Goal: Information Seeking & Learning: Find specific fact

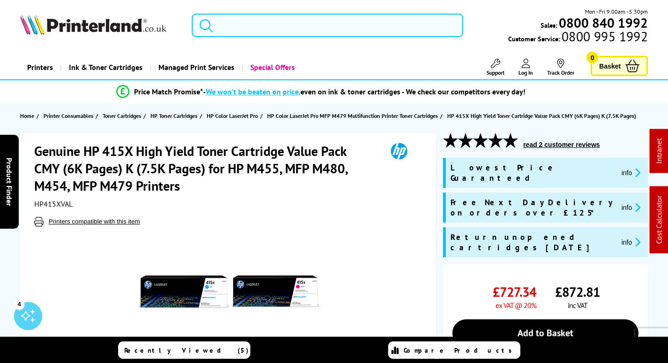
click at [259, 21] on input "search" at bounding box center [328, 25] width 272 height 23
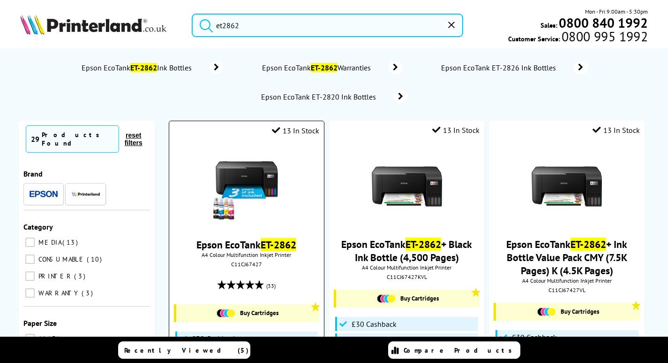
type input "et2862"
click at [245, 172] on img at bounding box center [246, 186] width 70 height 70
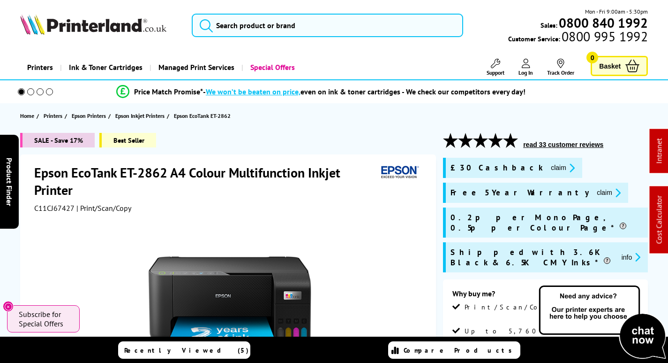
click at [59, 206] on span "C11CJ67427" at bounding box center [54, 207] width 40 height 9
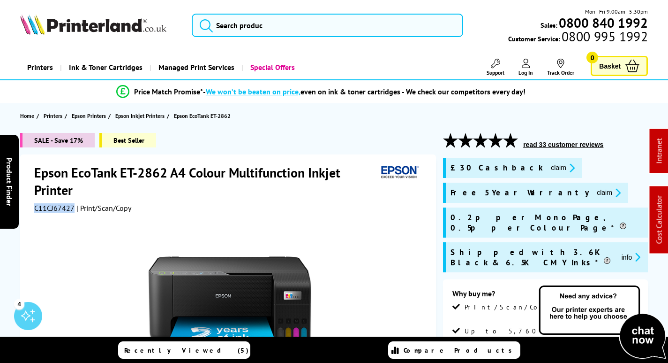
click at [594, 193] on button "claim" at bounding box center [609, 192] width 30 height 11
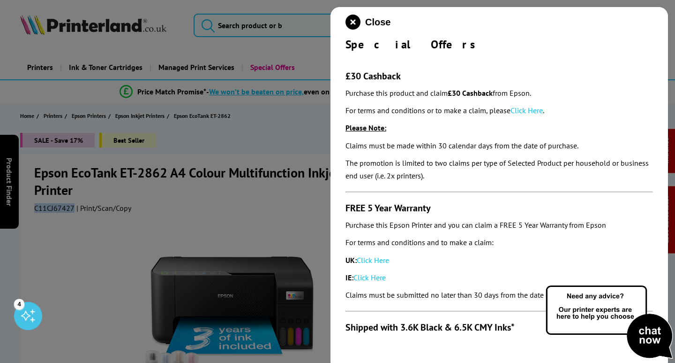
click at [372, 261] on link "Click Here" at bounding box center [373, 259] width 32 height 9
click at [352, 22] on icon "close modal" at bounding box center [353, 22] width 15 height 15
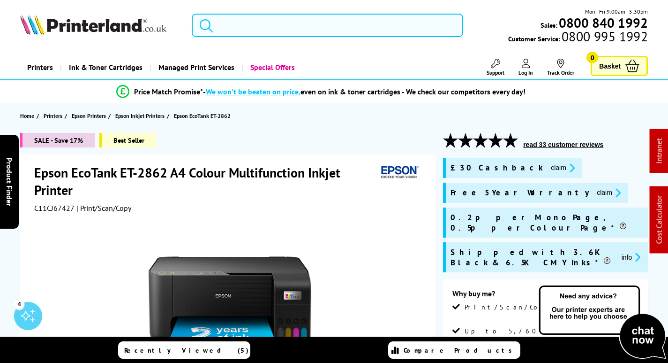
click at [256, 28] on input "search" at bounding box center [328, 25] width 272 height 23
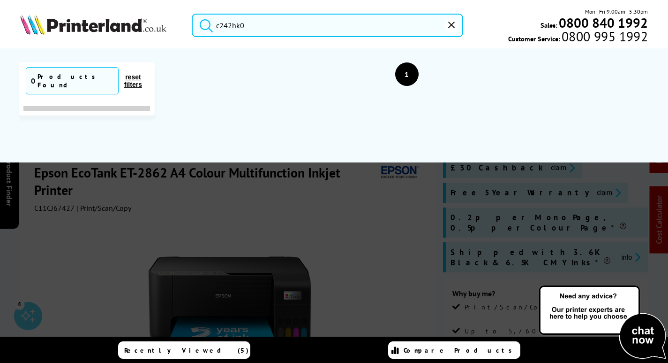
click at [230, 25] on input "c242hk0" at bounding box center [328, 25] width 272 height 23
click at [236, 28] on input "c242hk0" at bounding box center [328, 25] width 272 height 23
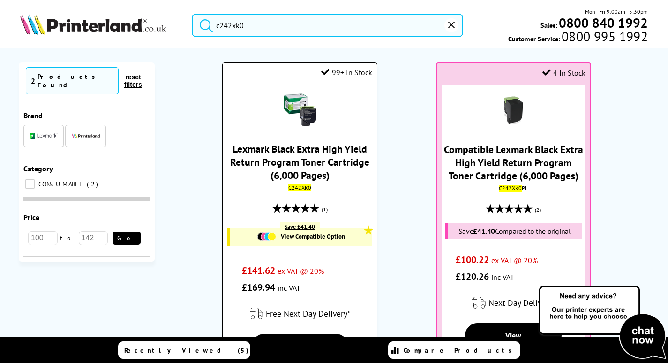
type input "c242xk0"
click at [295, 151] on link "Lexmark Black Extra High Yield Return Program Toner Cartridge (6,000 Pages)" at bounding box center [299, 161] width 139 height 39
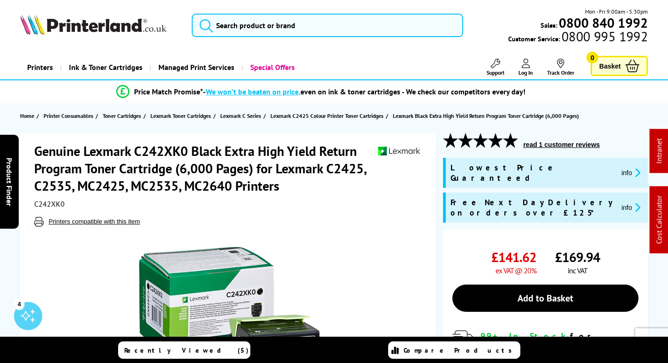
click at [48, 201] on span "C242XK0" at bounding box center [49, 203] width 30 height 9
copy span "C242XK0"
click at [496, 67] on icon at bounding box center [495, 63] width 9 height 9
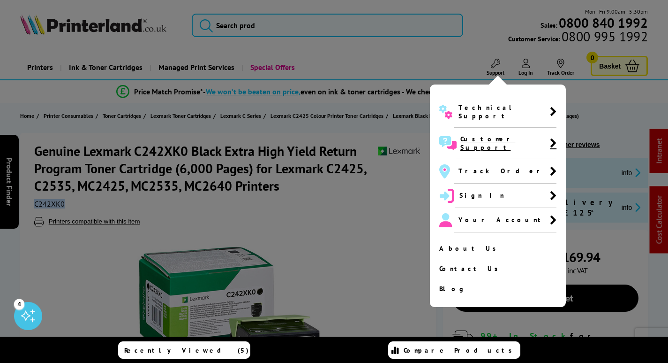
click at [482, 135] on span "Customer Support" at bounding box center [506, 143] width 90 height 17
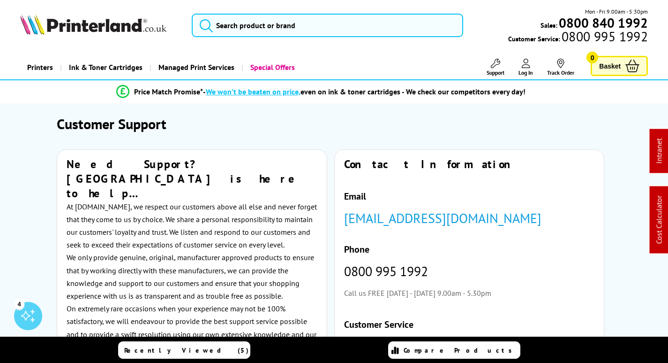
click at [500, 60] on link "Support" at bounding box center [496, 67] width 18 height 17
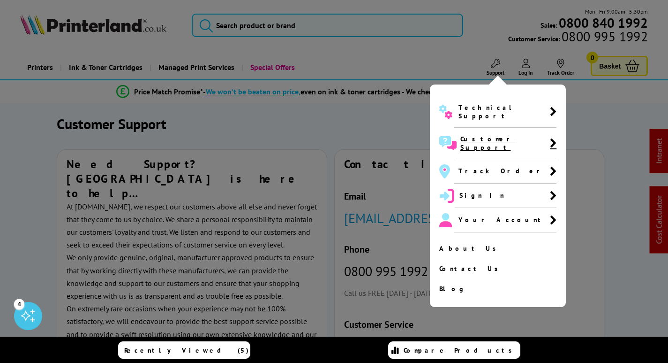
click at [478, 135] on span "Customer Support" at bounding box center [506, 143] width 90 height 17
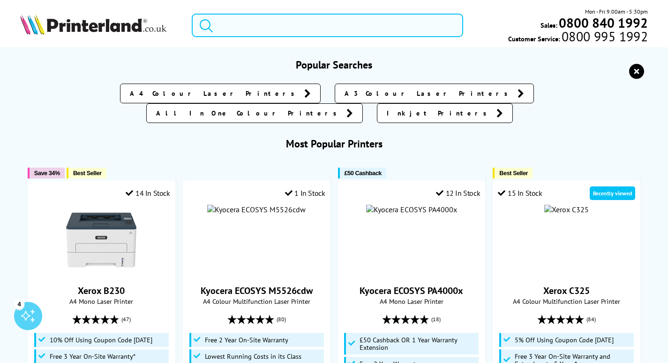
click at [269, 24] on input "search" at bounding box center [328, 25] width 272 height 23
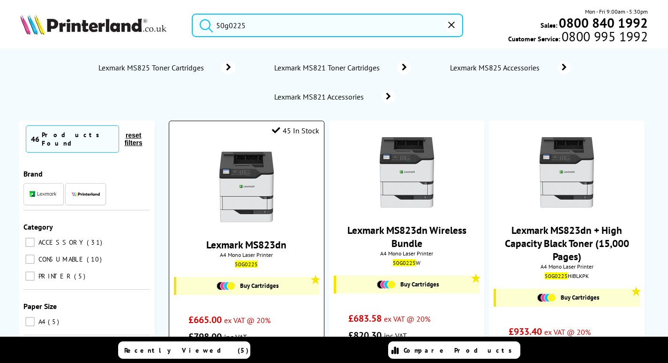
type input "50g0225"
click at [257, 164] on img at bounding box center [246, 186] width 70 height 70
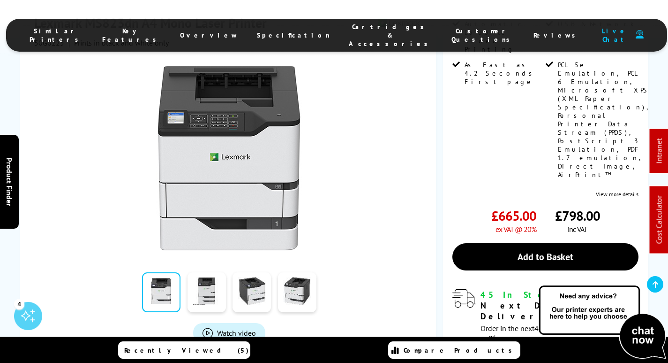
scroll to position [234, 0]
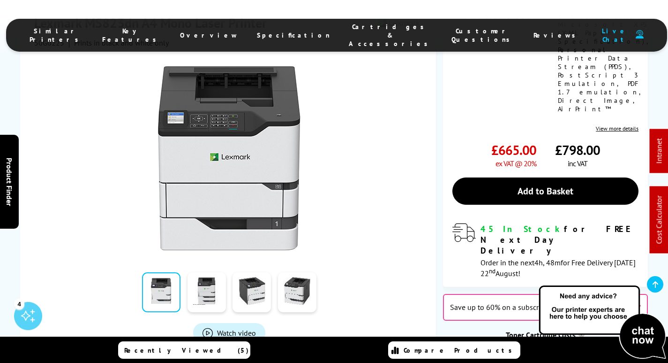
click at [353, 29] on span "Cartridges & Accessories" at bounding box center [391, 35] width 84 height 25
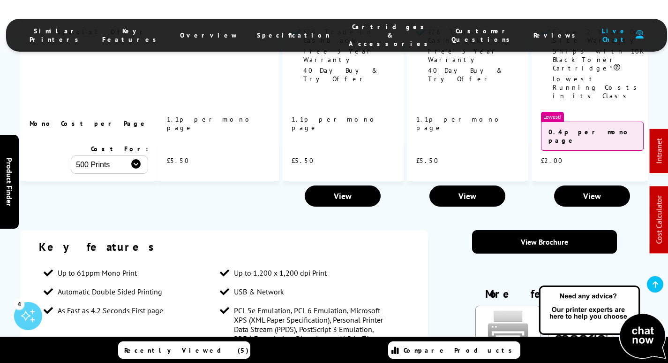
scroll to position [1455, 0]
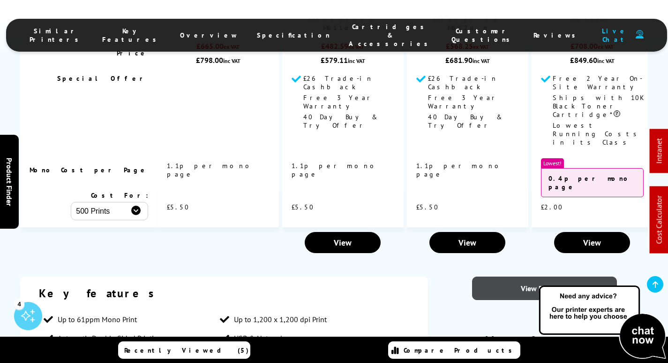
click at [570, 276] on link "View Brochure" at bounding box center [544, 287] width 145 height 23
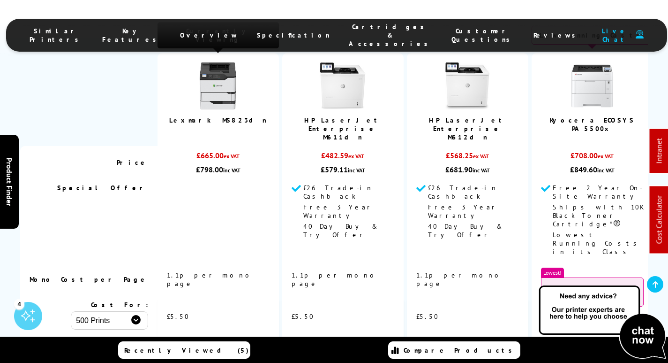
scroll to position [1127, 0]
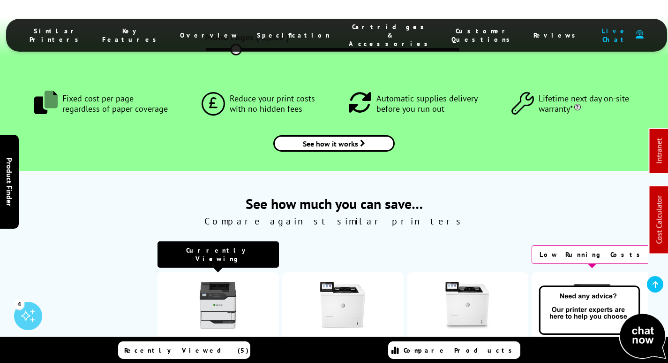
click at [355, 30] on span "Cartridges & Accessories" at bounding box center [391, 35] width 84 height 25
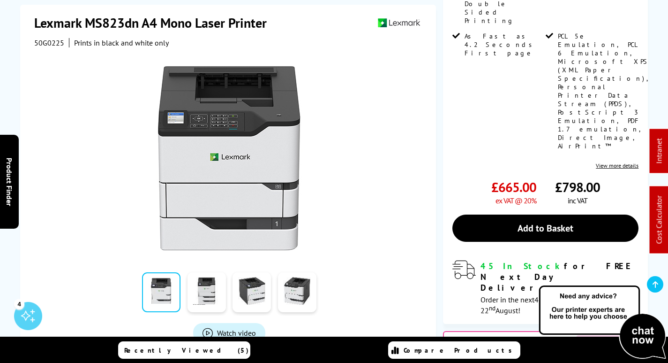
scroll to position [234, 0]
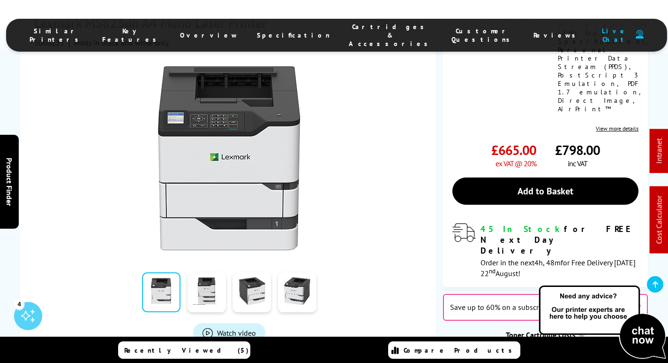
click at [359, 27] on span "Cartridges & Accessories" at bounding box center [391, 35] width 84 height 25
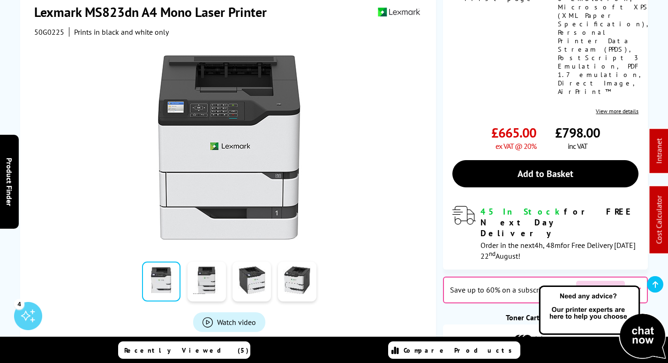
scroll to position [328, 0]
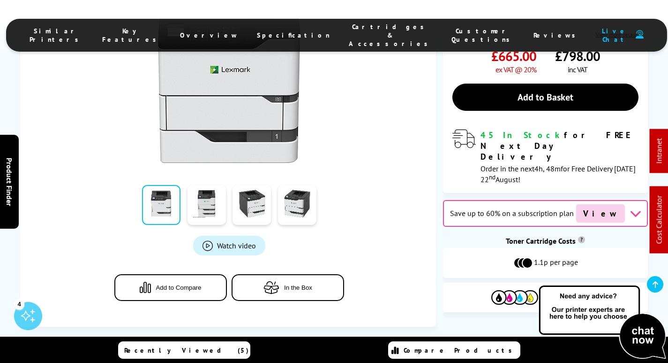
click at [353, 25] on li "Cartridges & Accessories" at bounding box center [391, 35] width 103 height 25
click at [351, 33] on span "Cartridges & Accessories" at bounding box center [391, 35] width 84 height 25
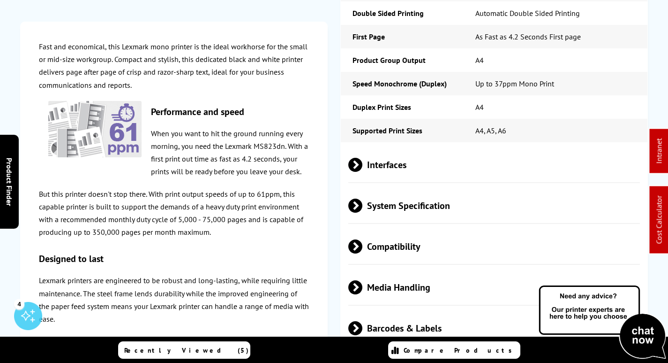
scroll to position [0, 0]
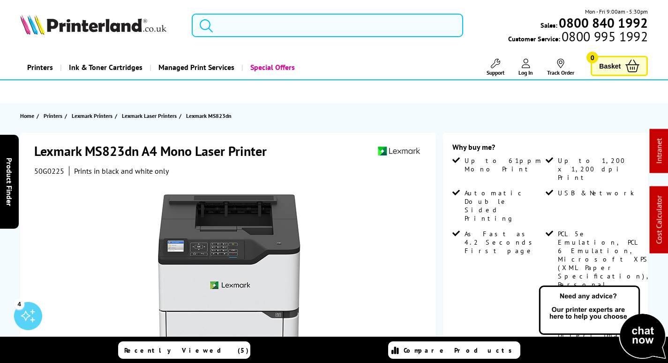
click at [317, 25] on input "search" at bounding box center [328, 25] width 272 height 23
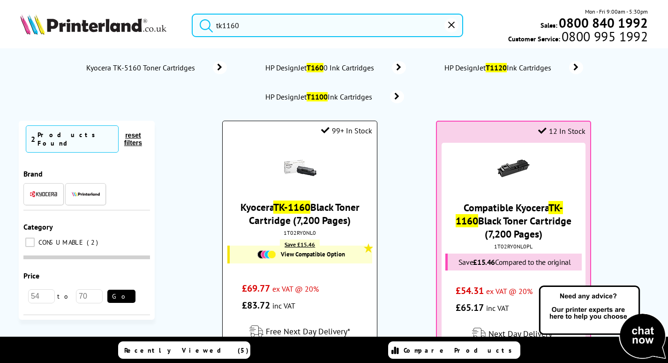
type input "tk1160"
click at [319, 211] on link "Kyocera TK-1160 Black Toner Cartridge (7,200 Pages)" at bounding box center [300, 213] width 119 height 26
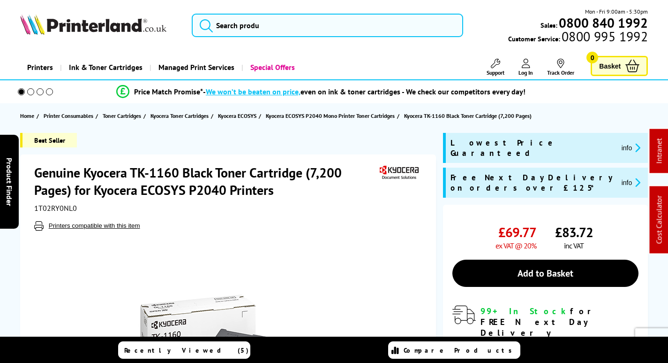
click at [63, 207] on span "1T02RY0NL0" at bounding box center [55, 207] width 43 height 9
click at [233, 28] on input "search" at bounding box center [328, 25] width 272 height 23
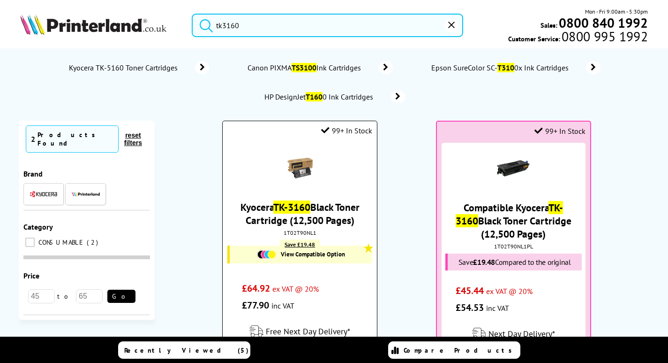
type input "tk3160"
click at [319, 201] on link "Kyocera TK-3160 Black Toner Cartridge (12,500 Pages)" at bounding box center [300, 213] width 119 height 26
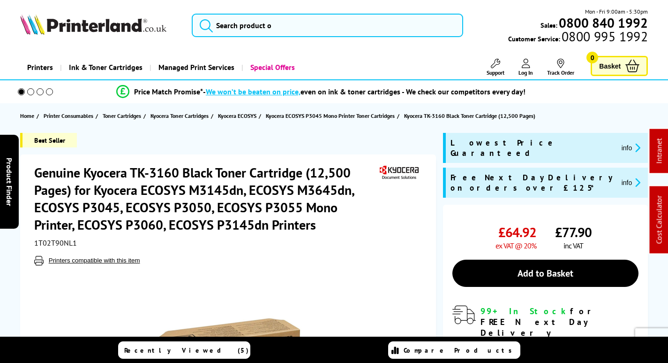
click at [57, 241] on span "1T02T90NL1" at bounding box center [55, 242] width 43 height 9
copy span "1T02T90NL1"
click at [258, 27] on input "search" at bounding box center [328, 25] width 272 height 23
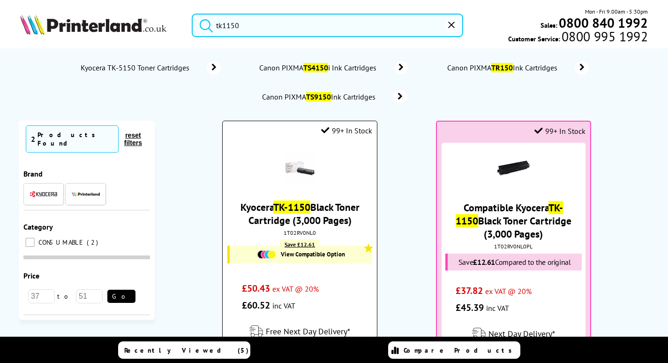
click at [300, 231] on div "1T02RV0NL0" at bounding box center [300, 232] width 140 height 7
copy div "1T02RV0NL0"
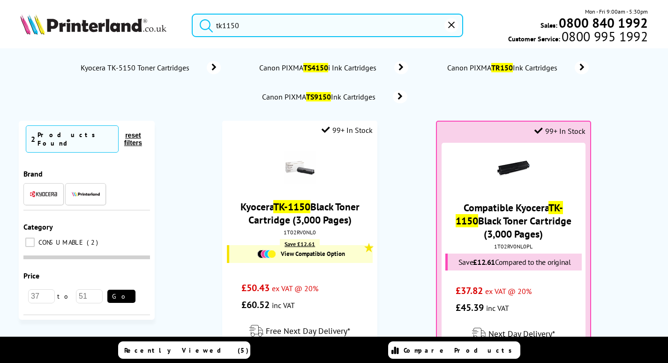
drag, startPoint x: 254, startPoint y: 27, endPoint x: 115, endPoint y: 31, distance: 138.9
click at [115, 31] on div "tk1150 Mon - Fri 9:00am - 5:30pm Sales: 0800 840 1992 Customer Service: 0800 99…" at bounding box center [334, 27] width 668 height 41
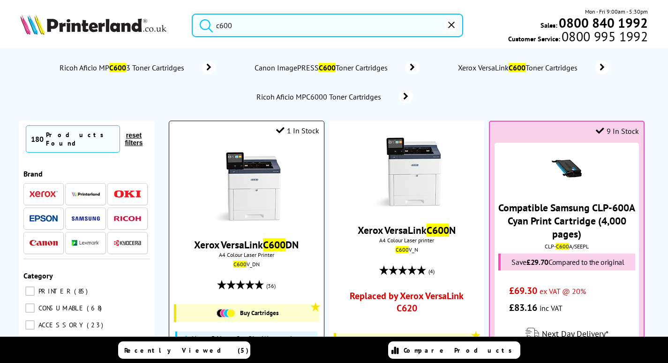
type input "c600"
click at [252, 198] on img at bounding box center [246, 186] width 70 height 70
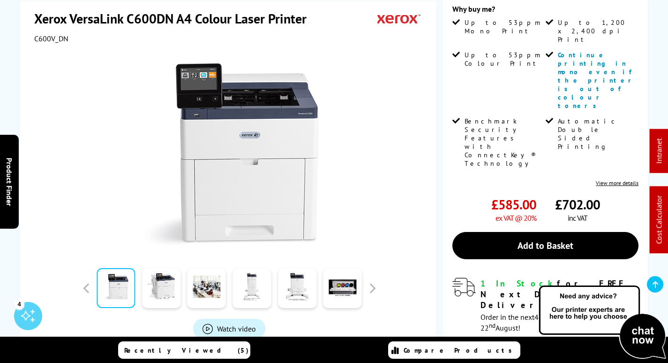
click at [350, 27] on span "Cartridges & Accessories" at bounding box center [391, 35] width 84 height 25
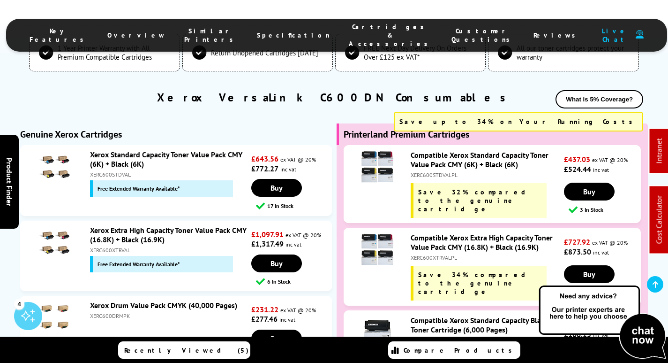
scroll to position [3227, 0]
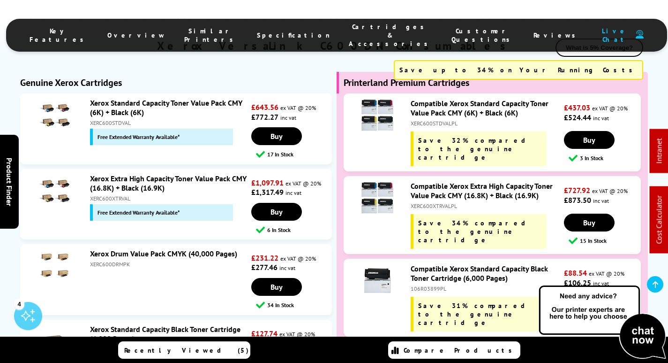
click at [108, 260] on div "XERC600DRMPK" at bounding box center [169, 263] width 159 height 7
copy div "XERC600DRMPK"
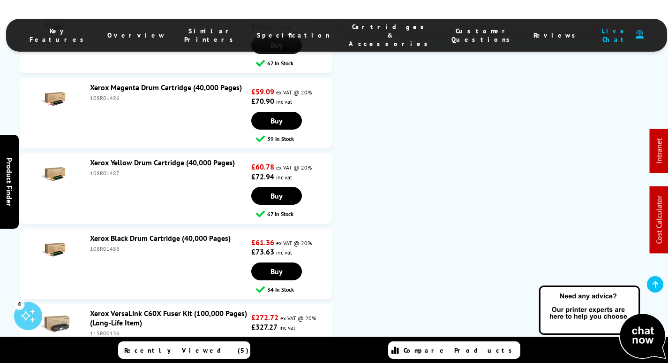
scroll to position [4587, 0]
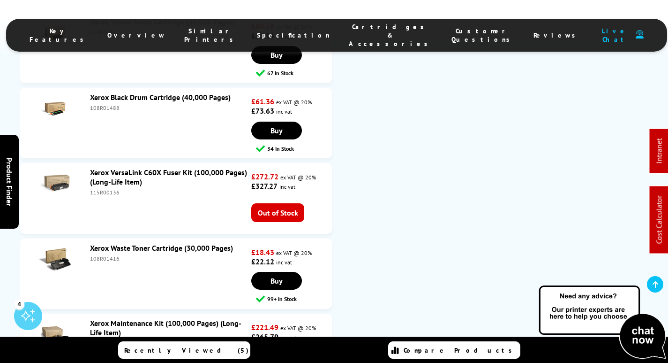
click at [107, 255] on div "108R01416" at bounding box center [169, 258] width 159 height 7
copy div "108R01416"
